Goal: Check status

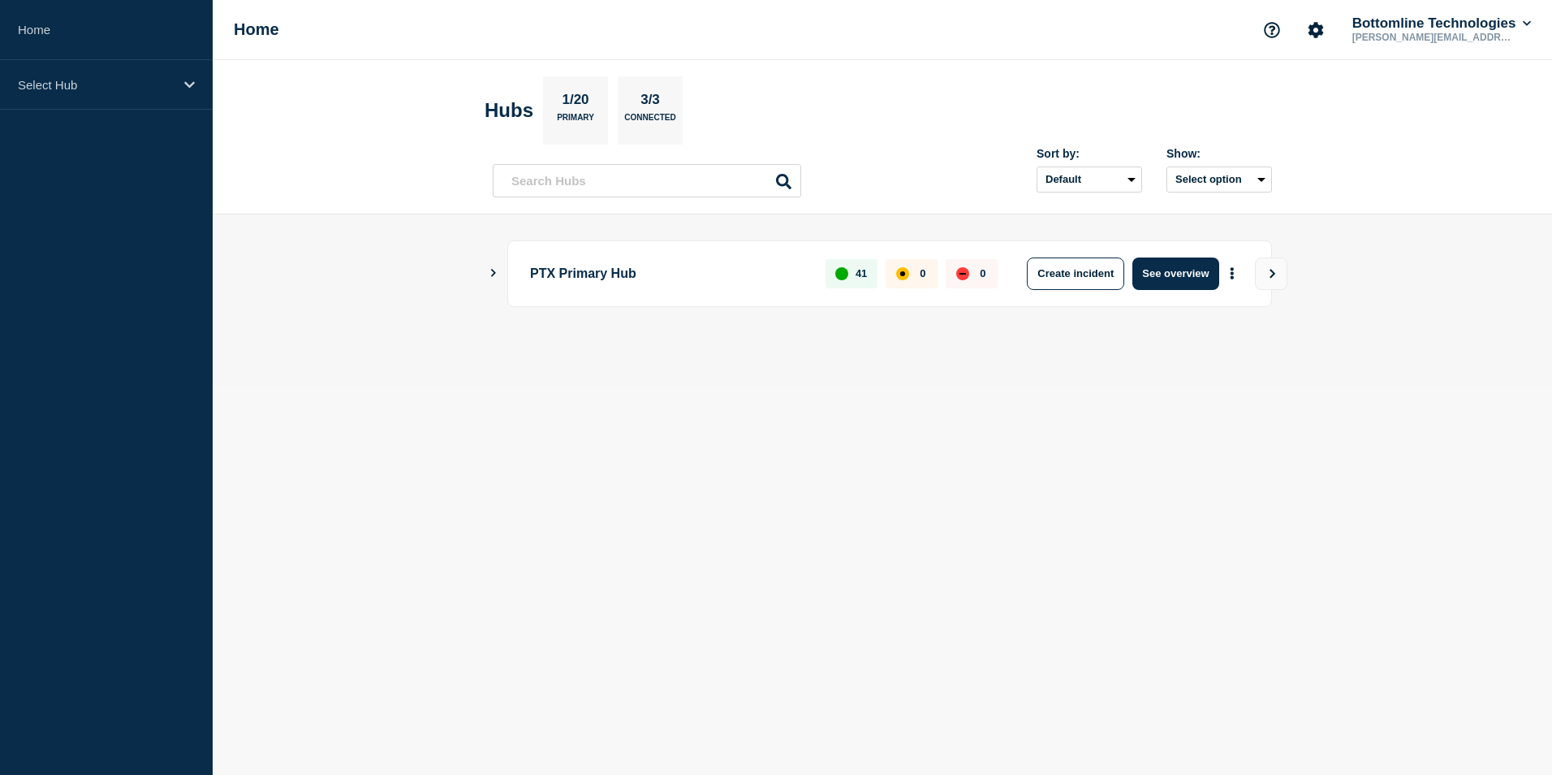
click at [493, 273] on icon "Show Connected Hubs" at bounding box center [493, 273] width 11 height 8
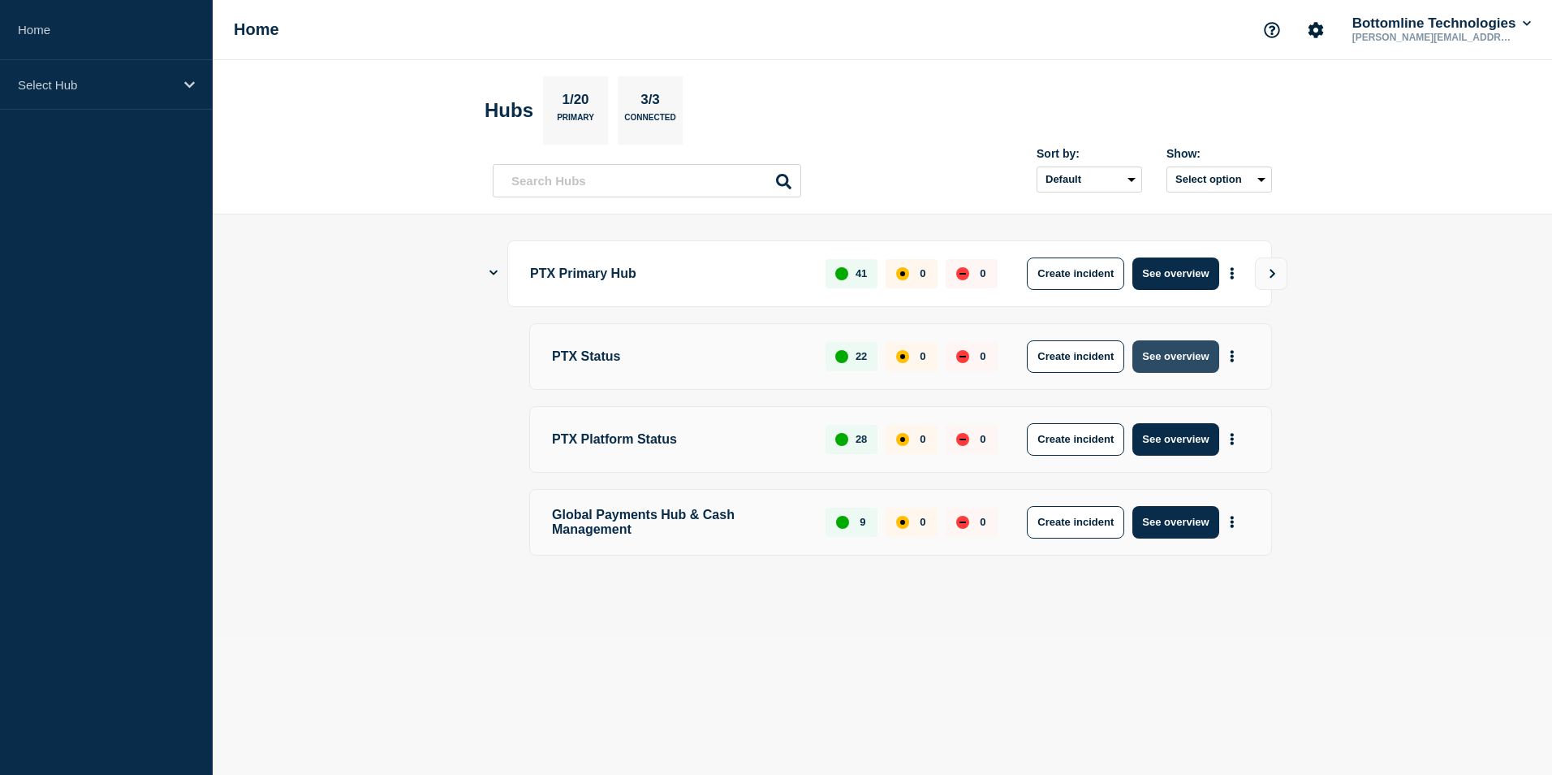
click at [1200, 360] on button "See overview" at bounding box center [1176, 356] width 86 height 32
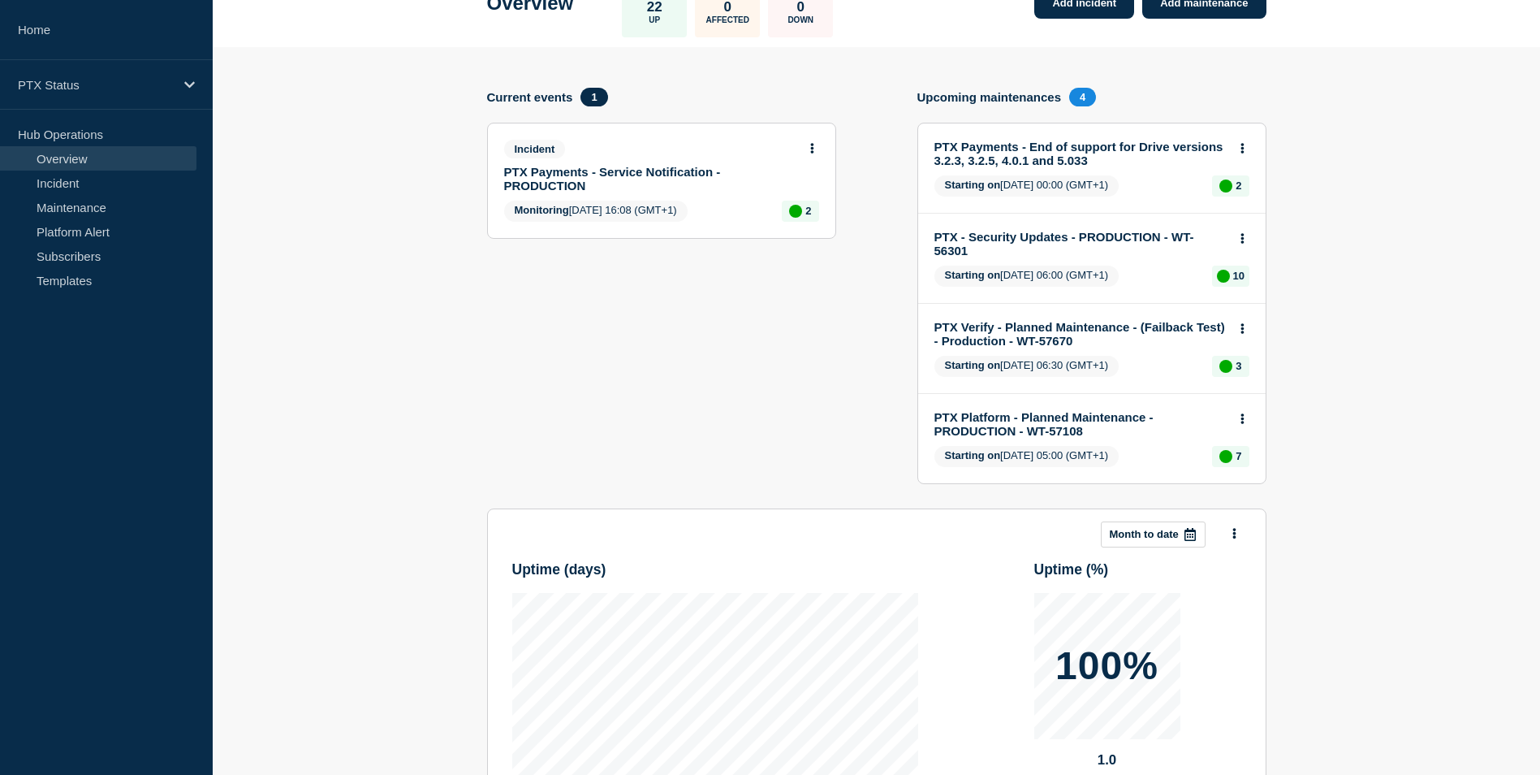
scroll to position [113, 0]
click at [621, 176] on link "PTX Payments - Service Notification - PRODUCTION" at bounding box center [650, 178] width 293 height 28
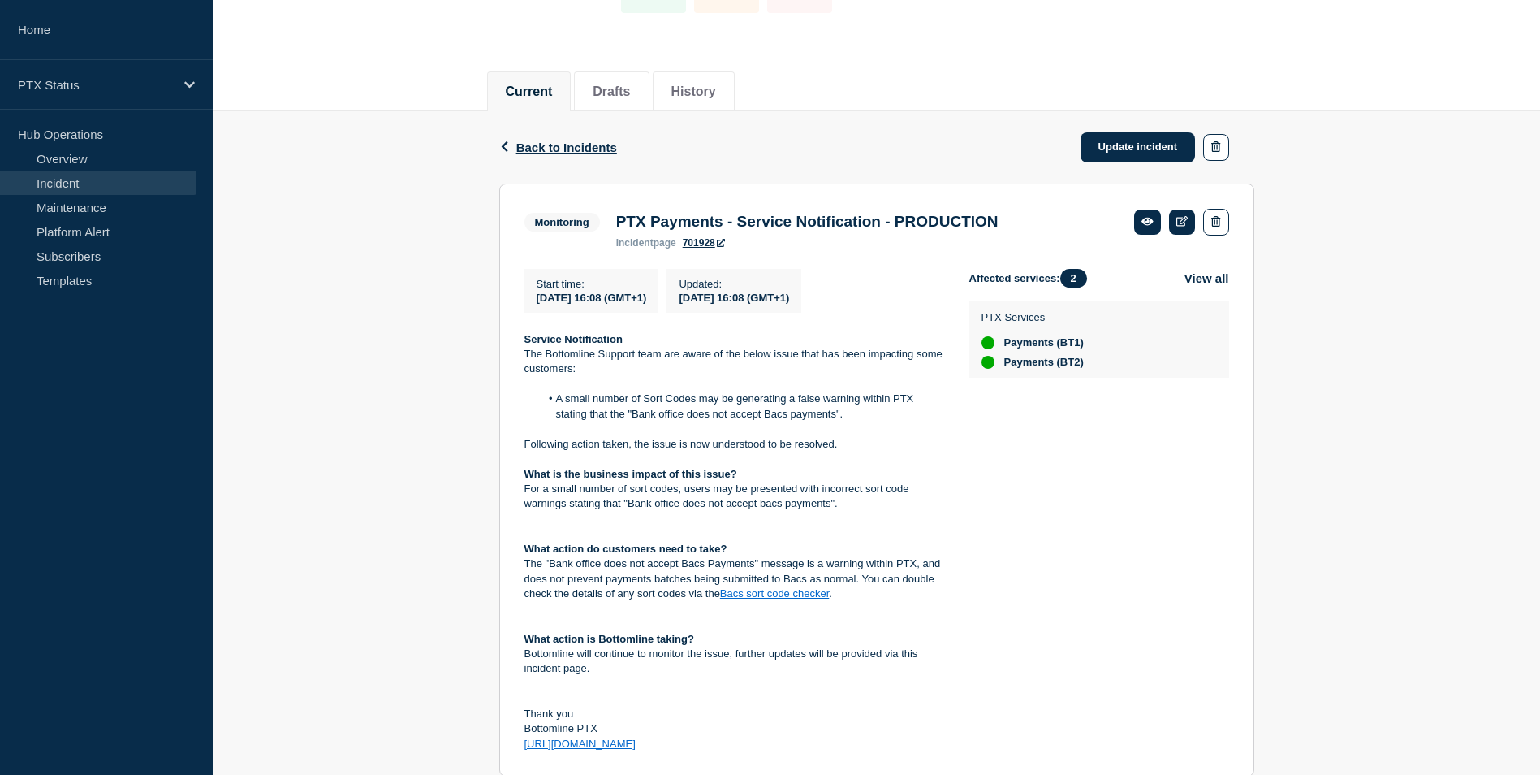
scroll to position [197, 0]
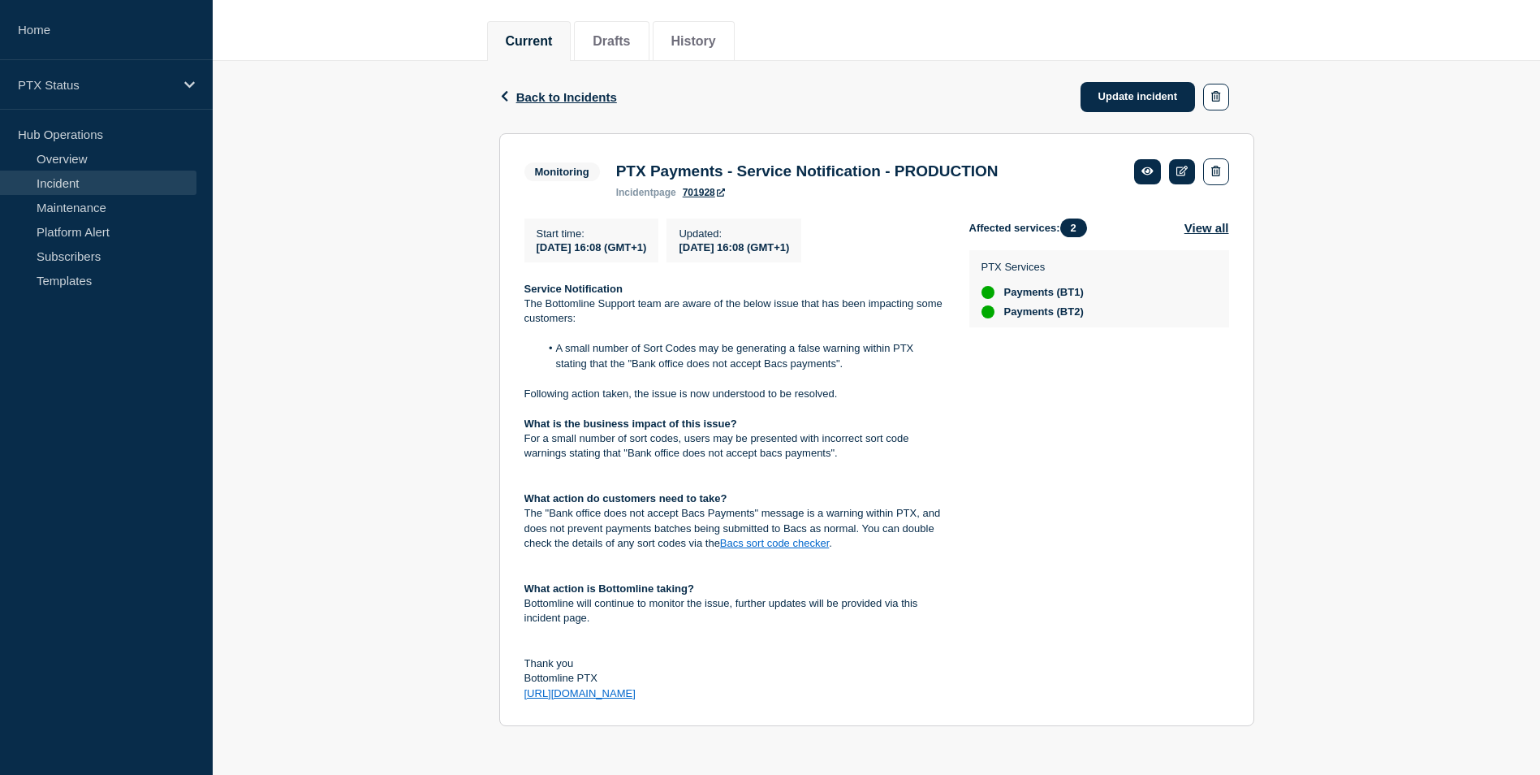
click at [374, 418] on div "Back Back to Incidents Update incident Monitoring PTX Payments - Service Notifi…" at bounding box center [876, 406] width 1327 height 690
click at [697, 188] on link "701928" at bounding box center [704, 192] width 42 height 11
